Goal: Transaction & Acquisition: Purchase product/service

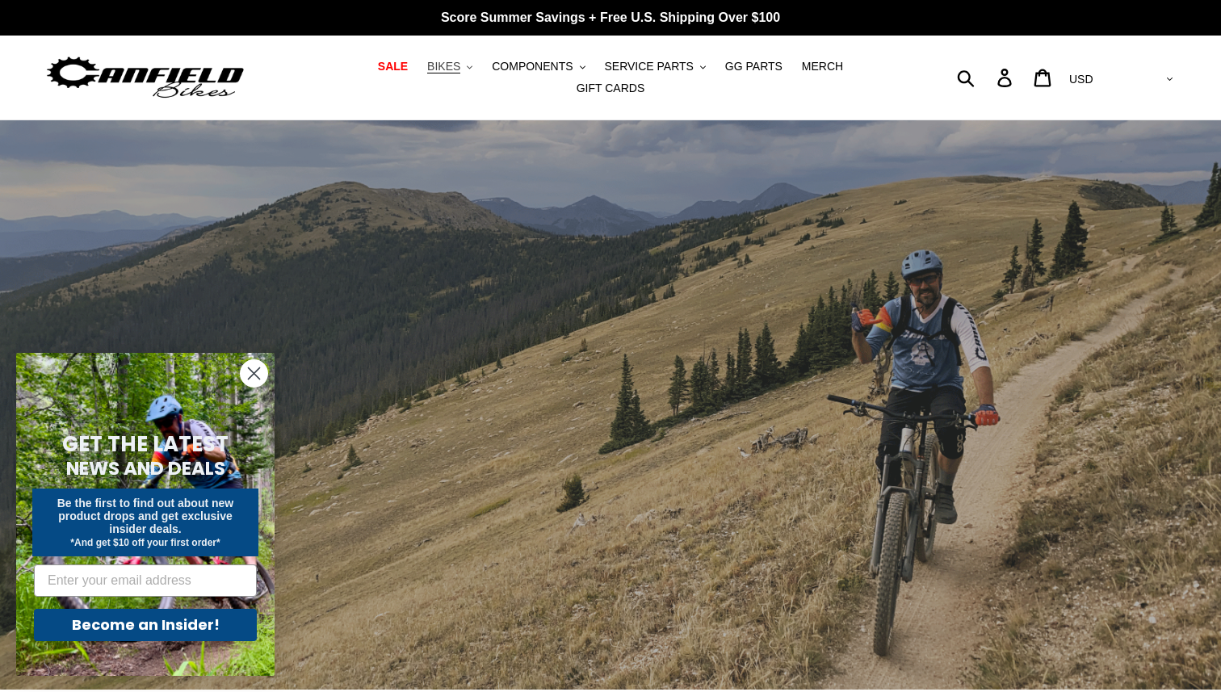
click at [427, 73] on span "BIKES" at bounding box center [443, 67] width 33 height 14
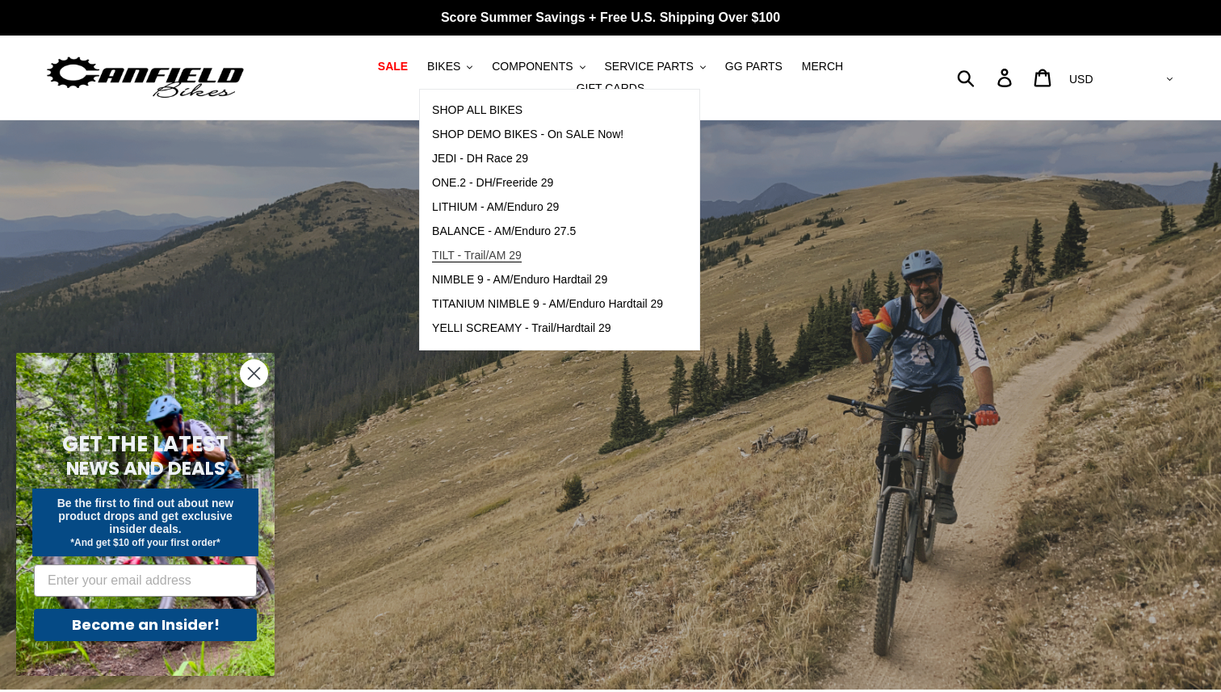
click at [436, 258] on span "TILT - Trail/AM 29" at bounding box center [477, 256] width 90 height 14
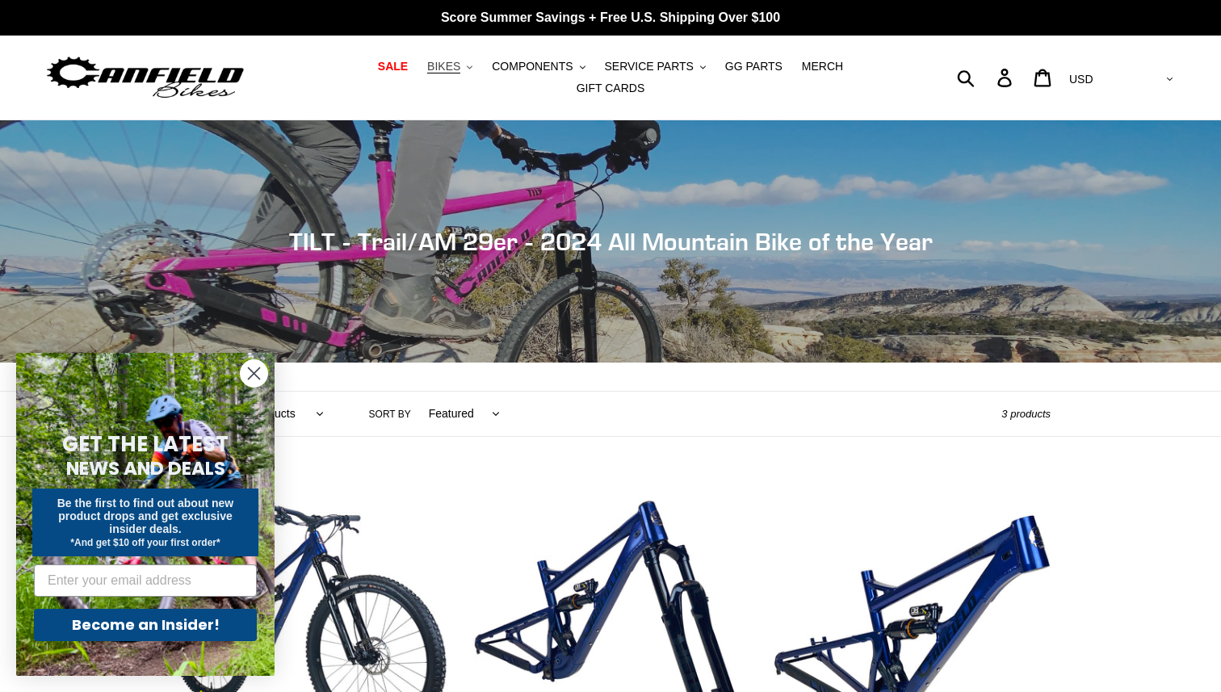
click at [427, 70] on span "BIKES" at bounding box center [443, 67] width 33 height 14
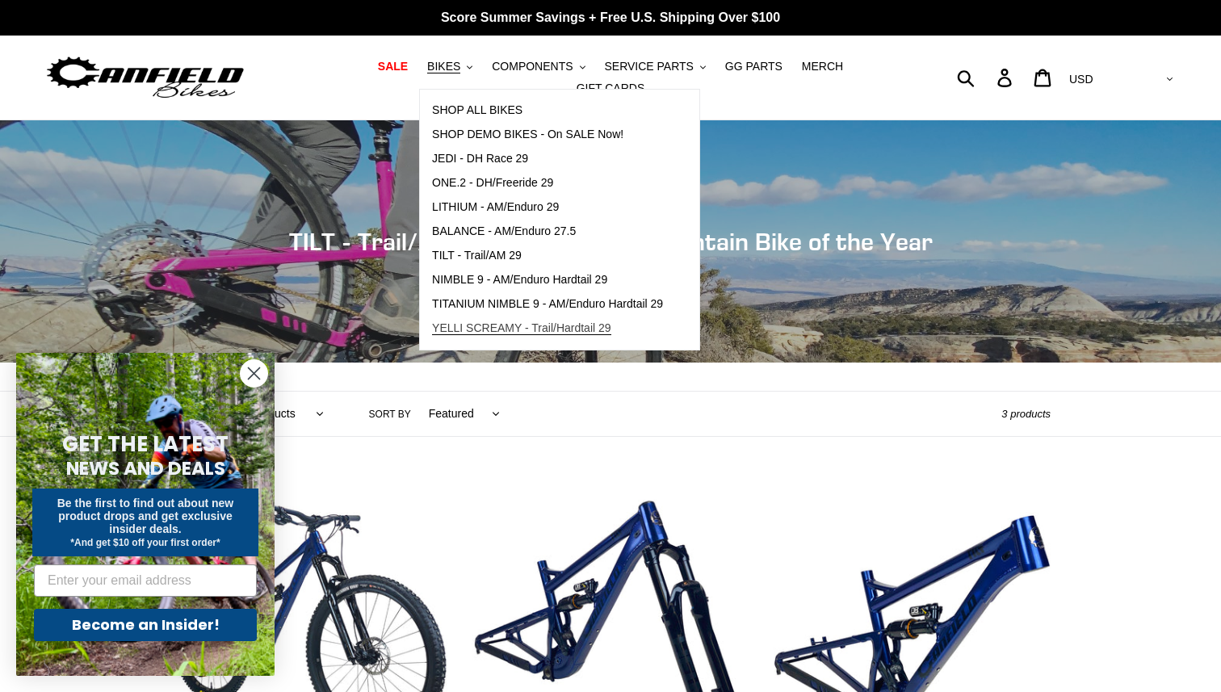
click at [460, 335] on span "YELLI SCREAMY - Trail/Hardtail 29" at bounding box center [521, 328] width 179 height 14
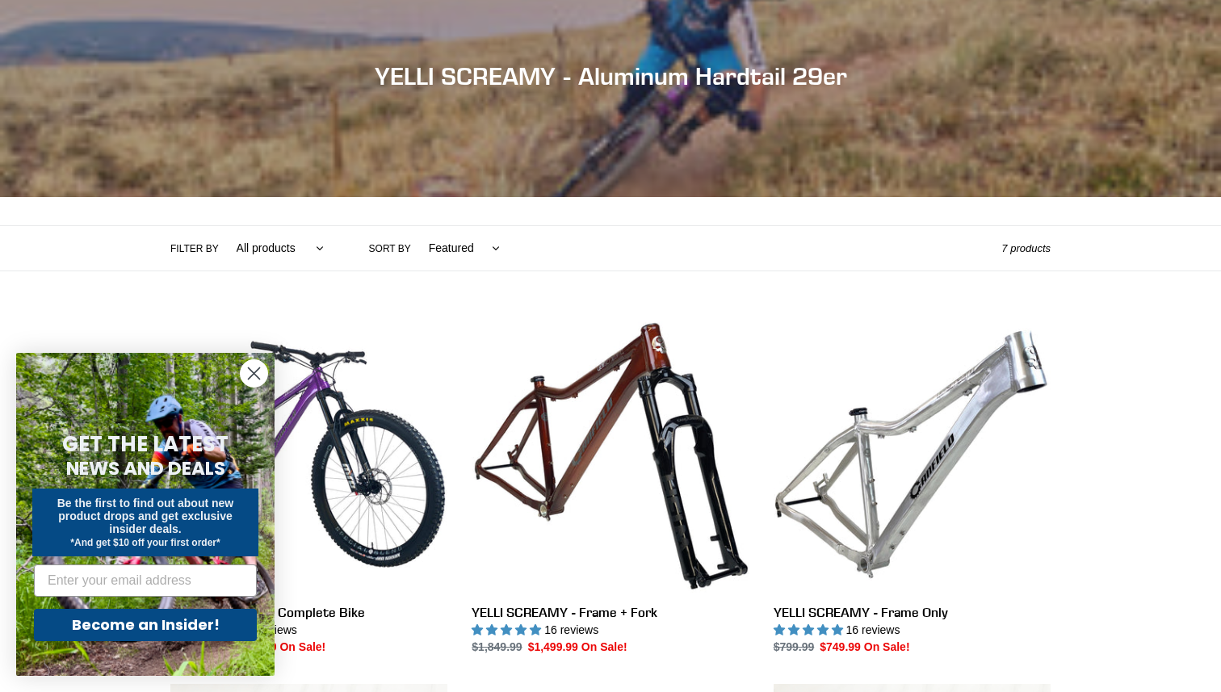
scroll to position [264, 0]
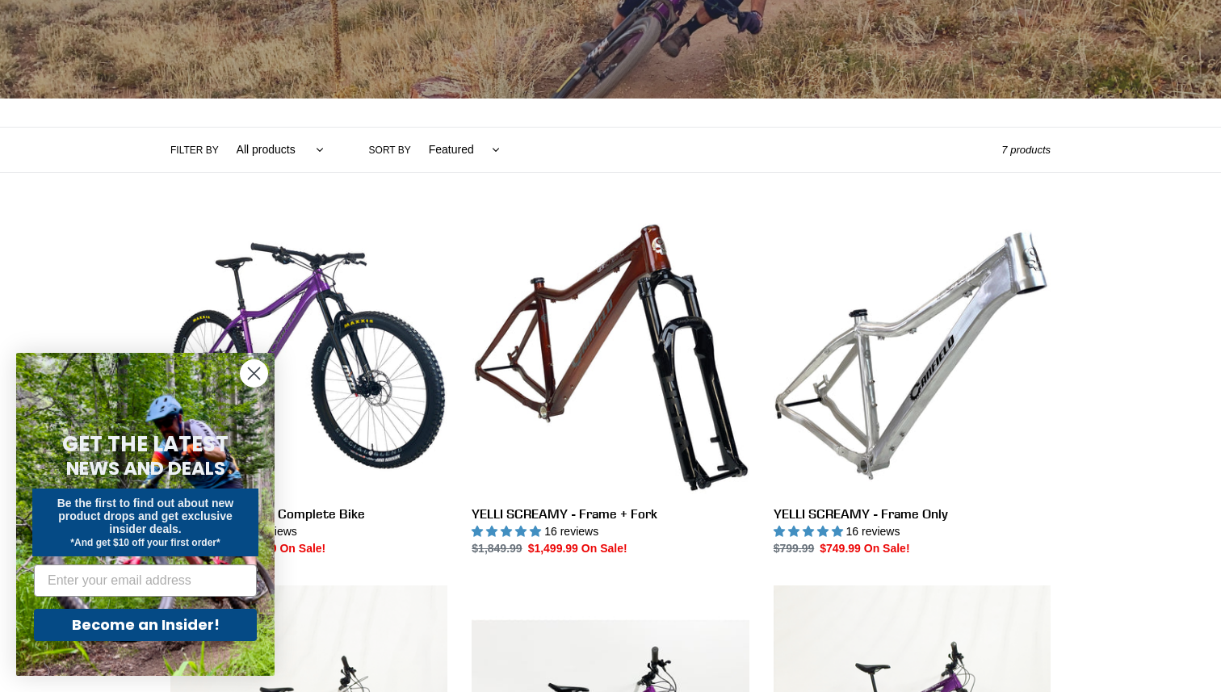
click at [251, 371] on icon "Close dialog" at bounding box center [254, 373] width 11 height 11
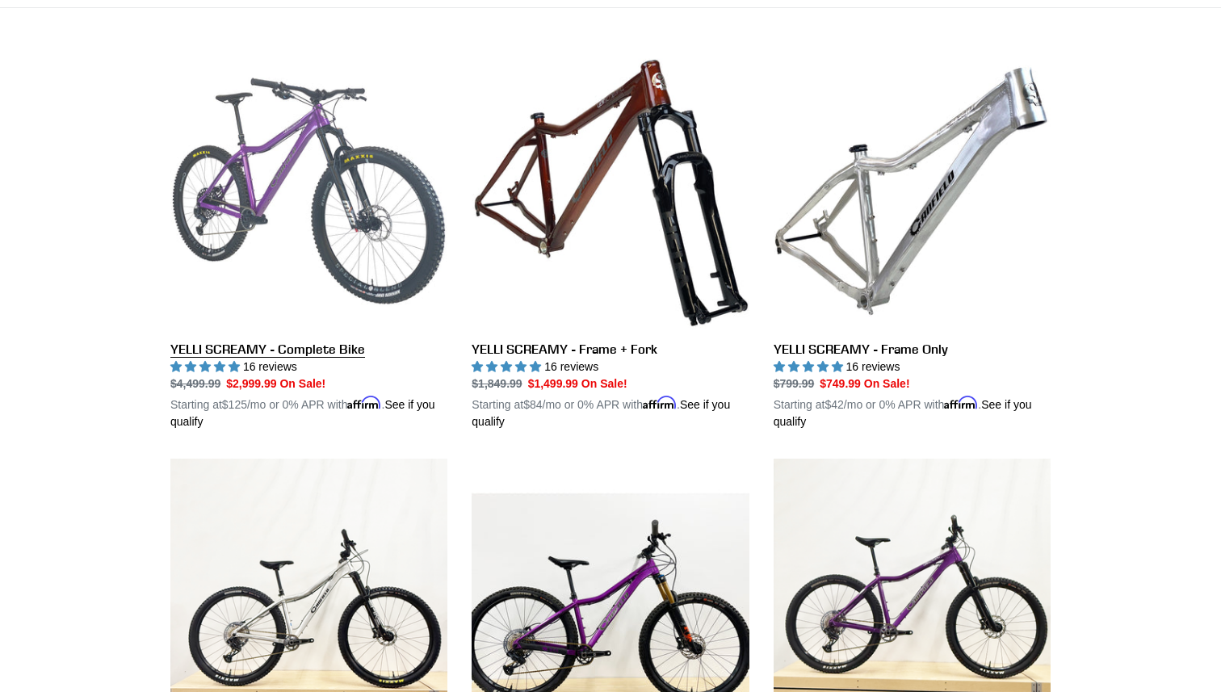
scroll to position [0, 0]
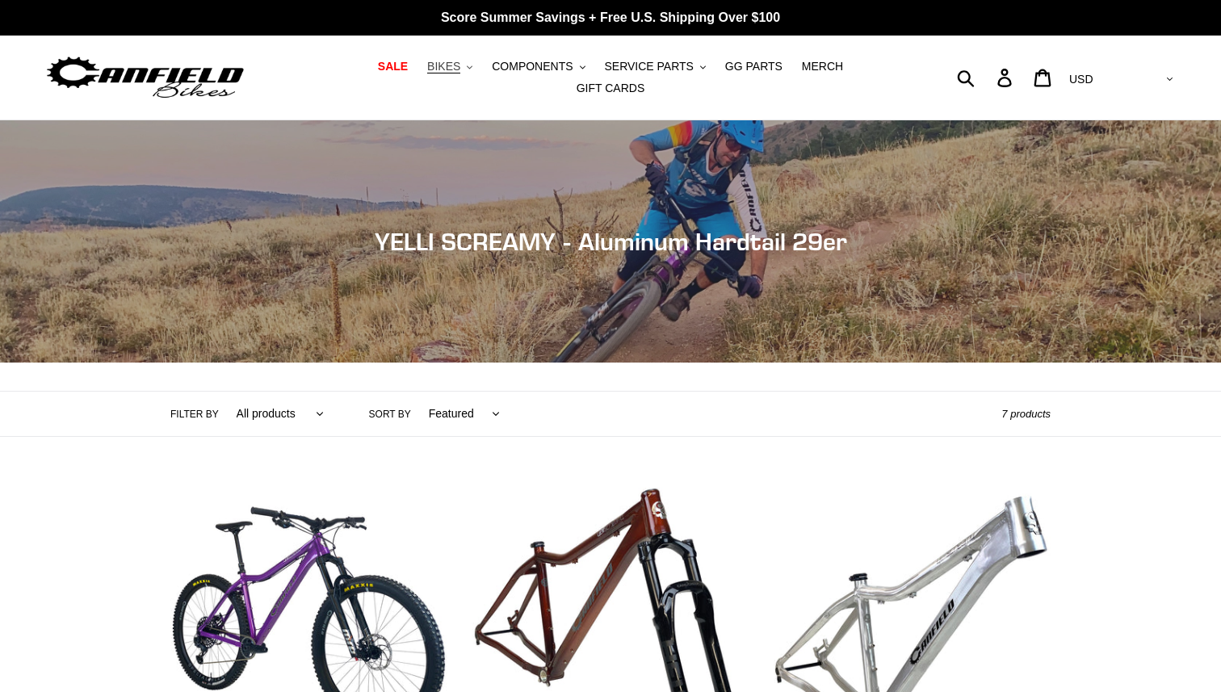
click at [419, 64] on button "BIKES .cls-1{fill:#231f20}" at bounding box center [449, 67] width 61 height 22
